Goal: Use online tool/utility: Utilize a website feature to perform a specific function

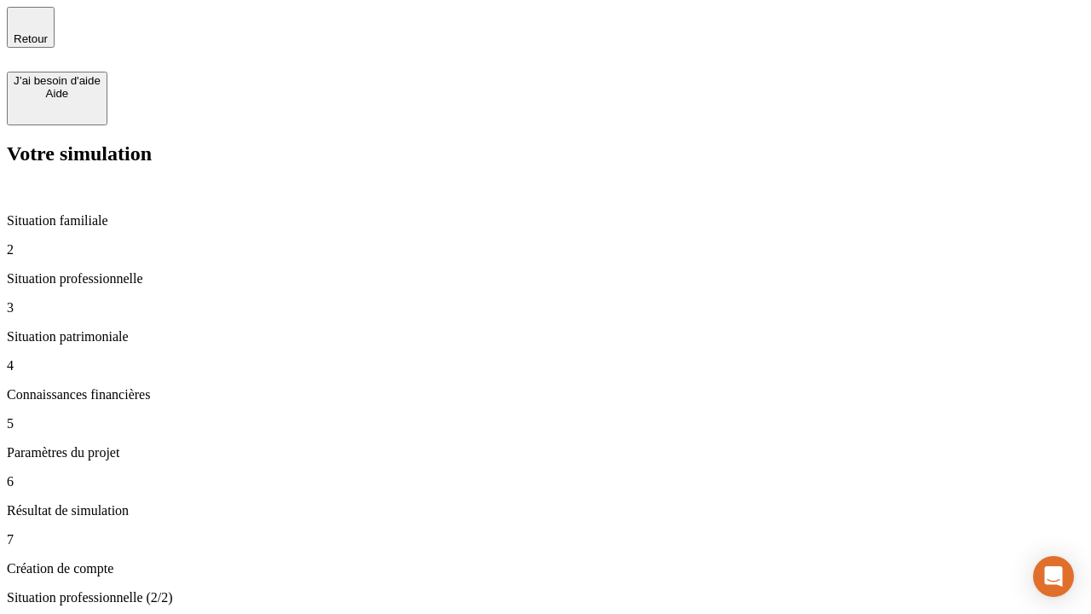
type input "30 000"
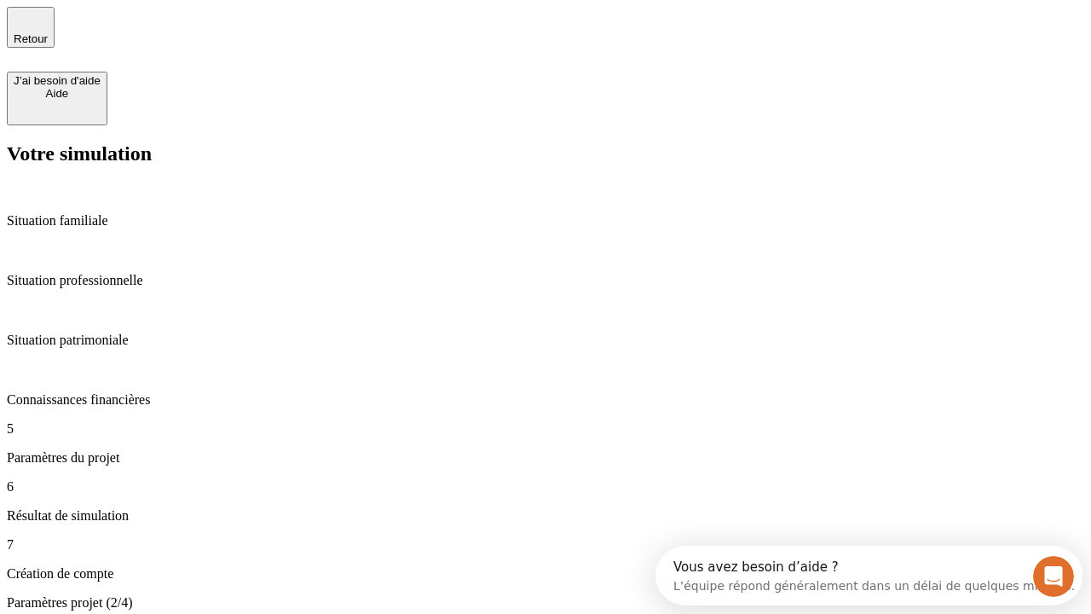
type input "25"
type input "5"
type input "1 000"
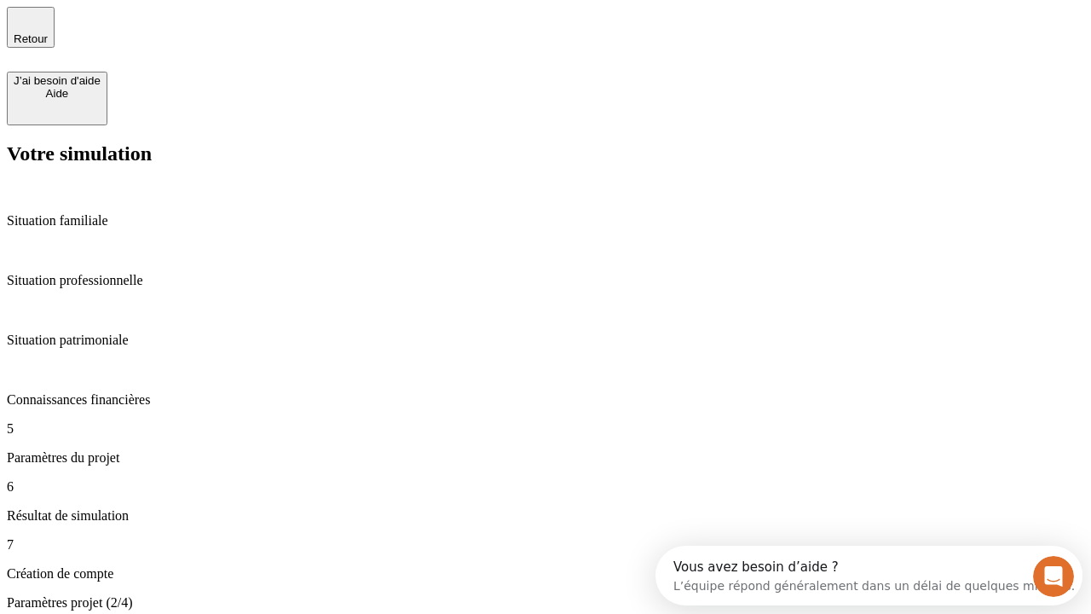
type input "640"
